Goal: Task Accomplishment & Management: Use online tool/utility

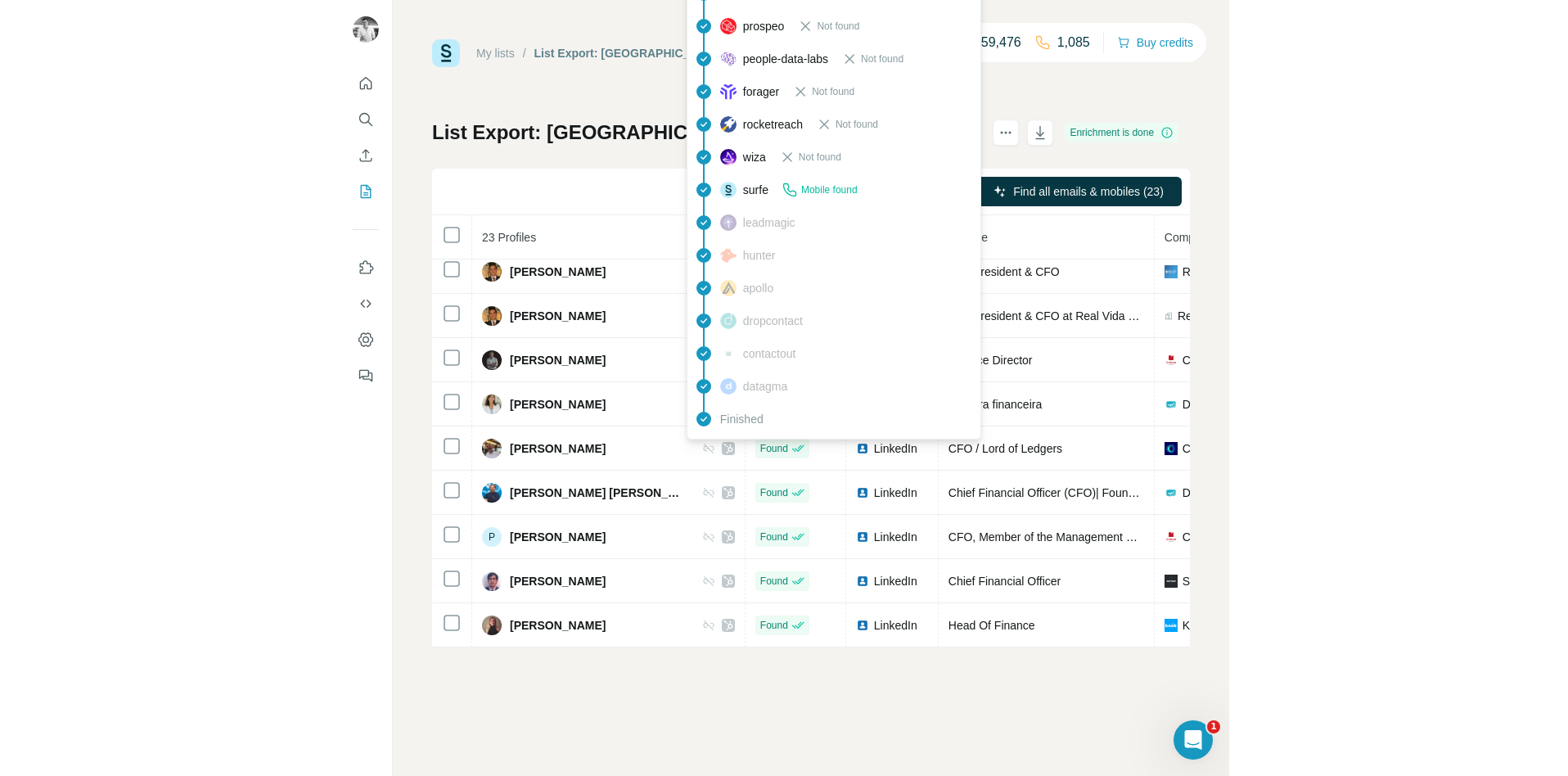
scroll to position [629, 0]
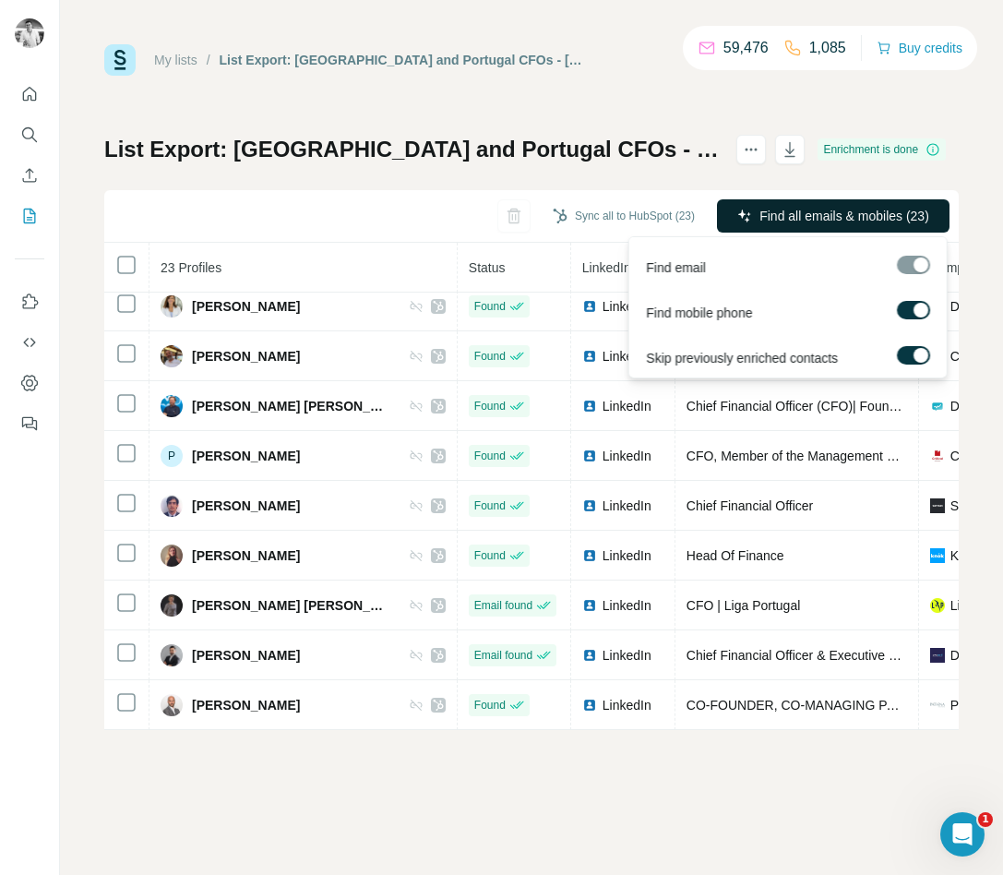
click at [812, 224] on span "Find all emails & mobiles (23)" at bounding box center [844, 216] width 170 height 18
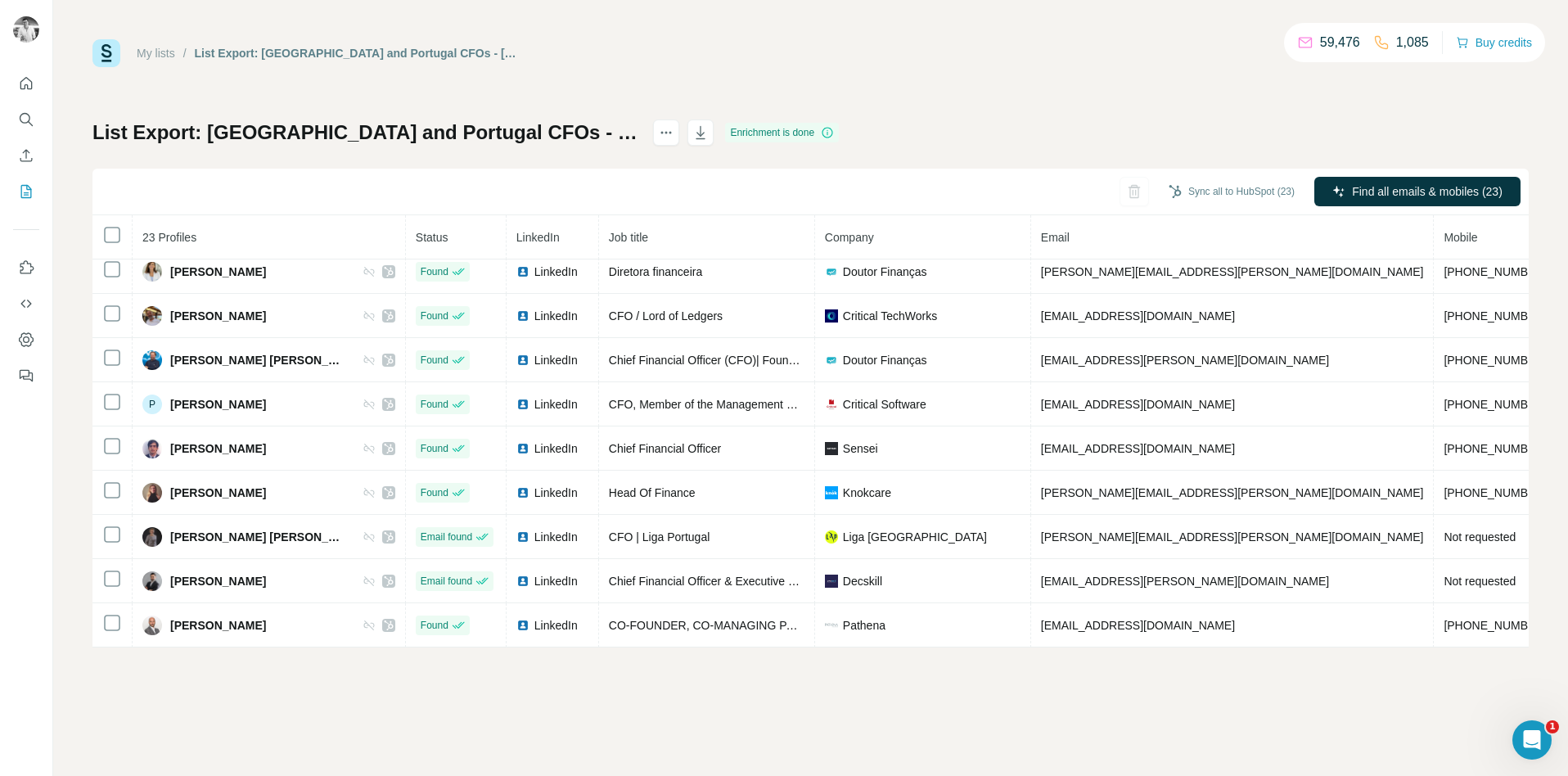
click at [155, 49] on link "My lists" at bounding box center [155, 53] width 38 height 13
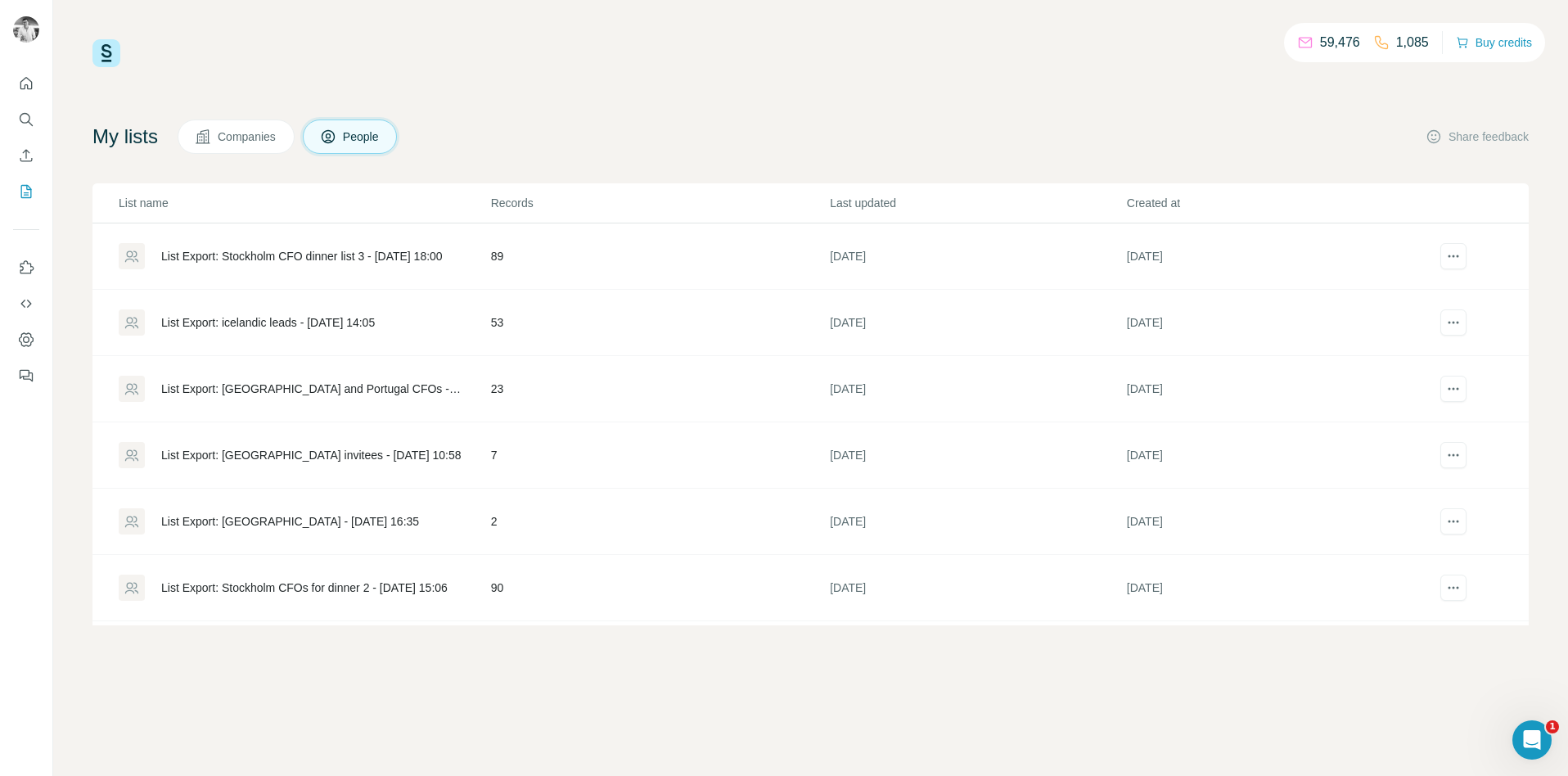
click at [504, 256] on td "89" at bounding box center [660, 256] width 339 height 67
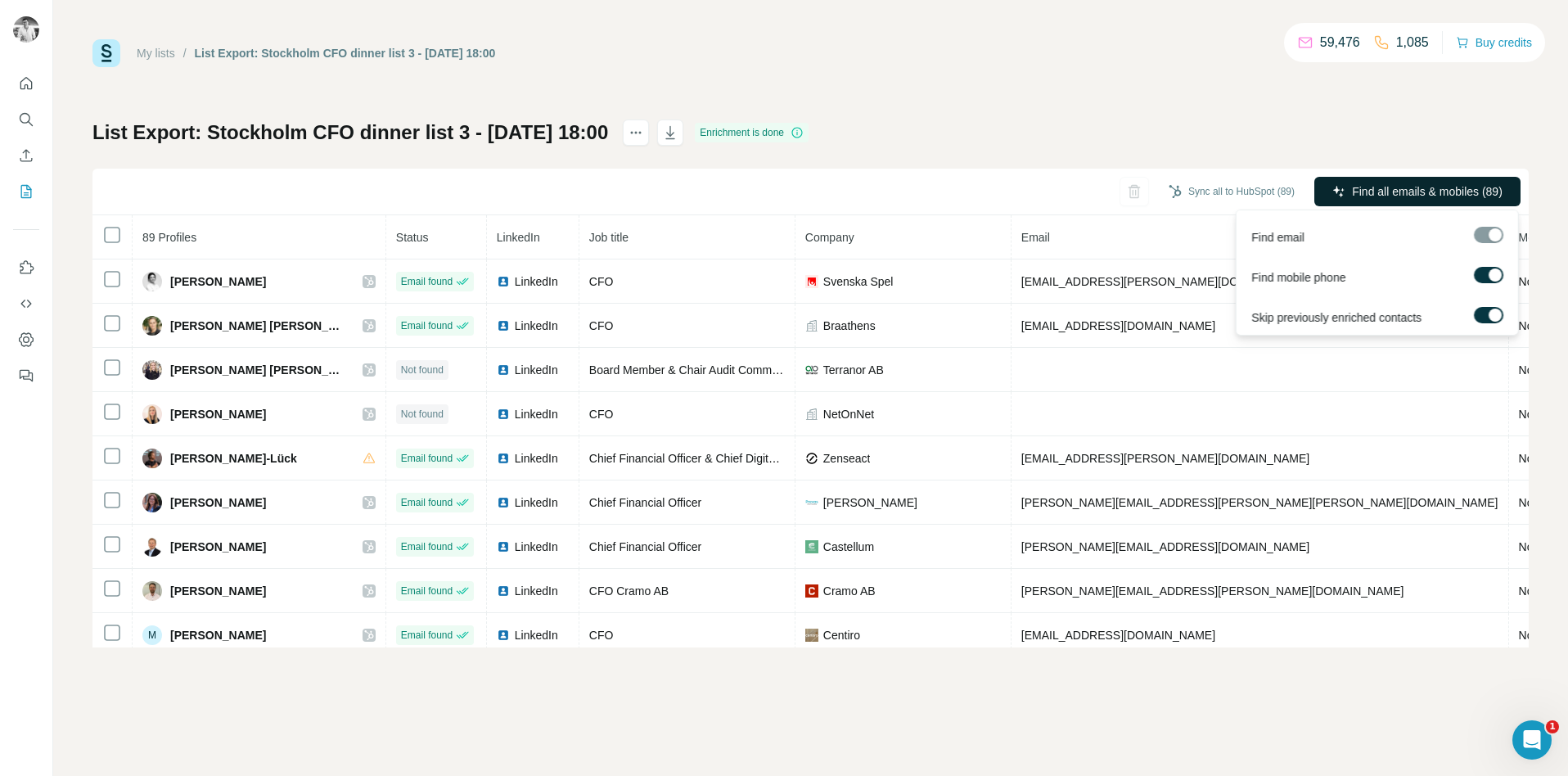
click at [889, 185] on span "Find all emails & mobiles (89)" at bounding box center [1427, 192] width 151 height 16
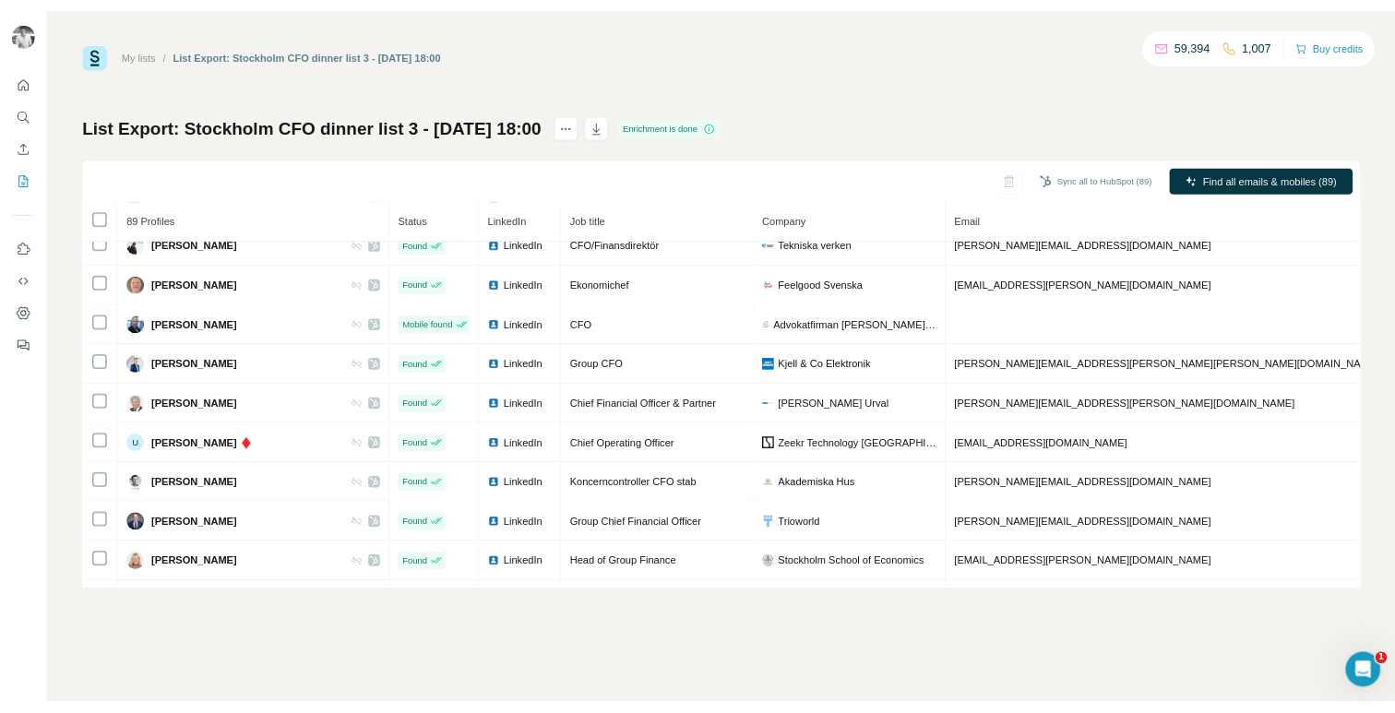
scroll to position [3050, 0]
